Goal: Task Accomplishment & Management: Manage account settings

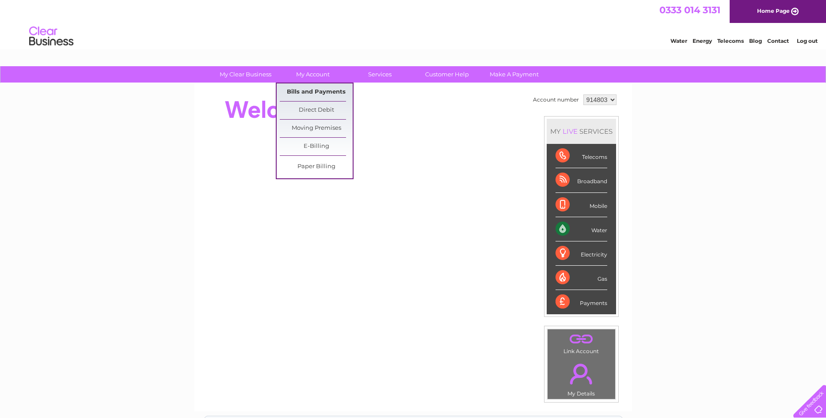
click at [313, 92] on link "Bills and Payments" at bounding box center [316, 93] width 73 height 18
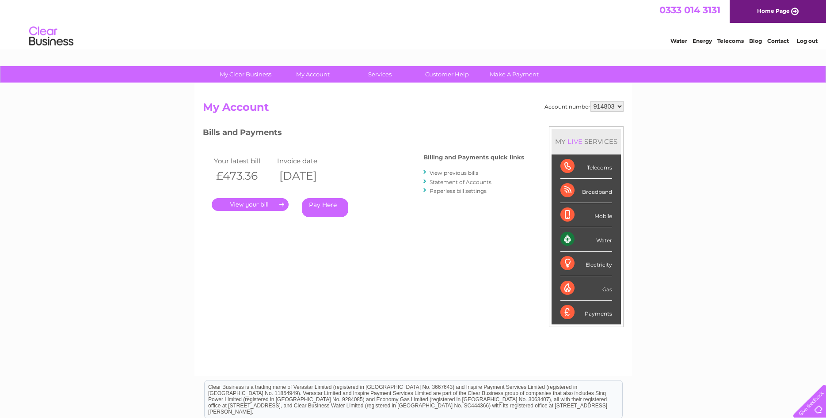
click at [444, 173] on link "View previous bills" at bounding box center [453, 173] width 49 height 7
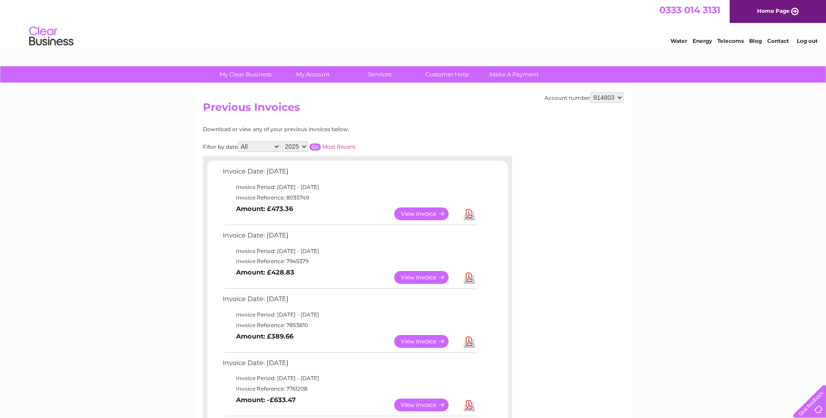
click at [421, 342] on link "View" at bounding box center [426, 341] width 65 height 13
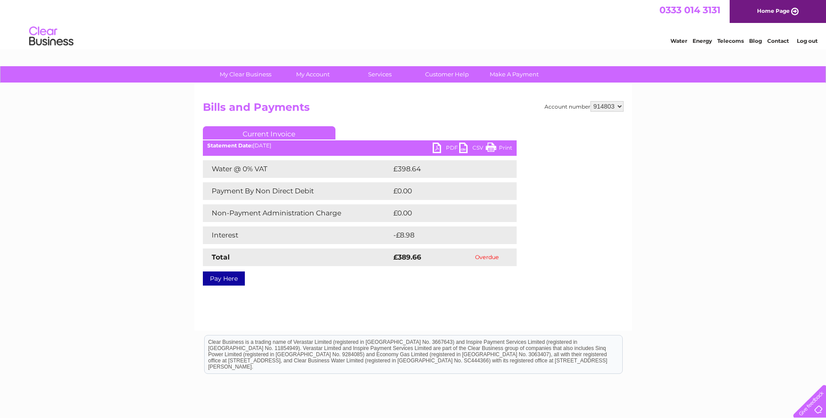
click at [448, 149] on link "PDF" at bounding box center [446, 149] width 27 height 13
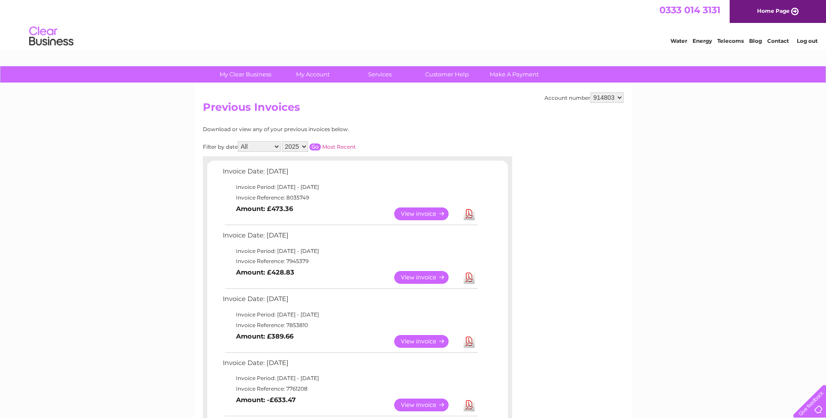
click at [419, 271] on link "View" at bounding box center [426, 277] width 65 height 13
